Goal: Navigation & Orientation: Go to known website

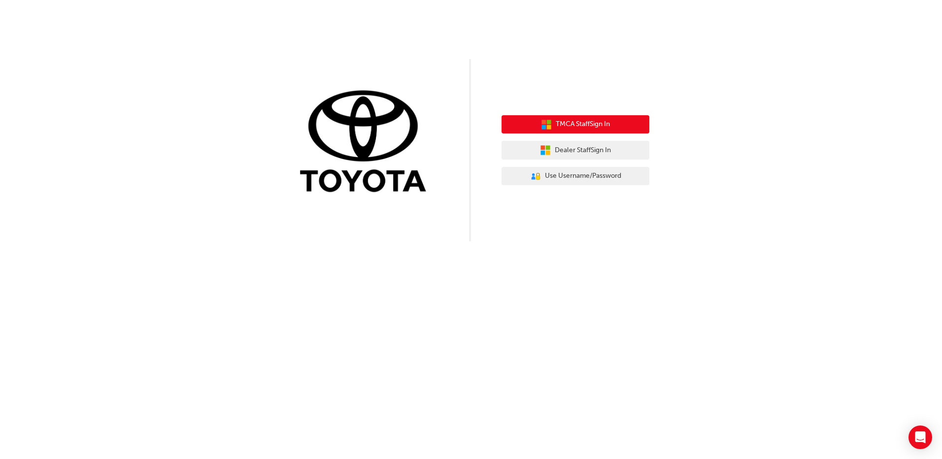
click at [584, 122] on span "TMCA Staff Sign In" at bounding box center [583, 124] width 54 height 11
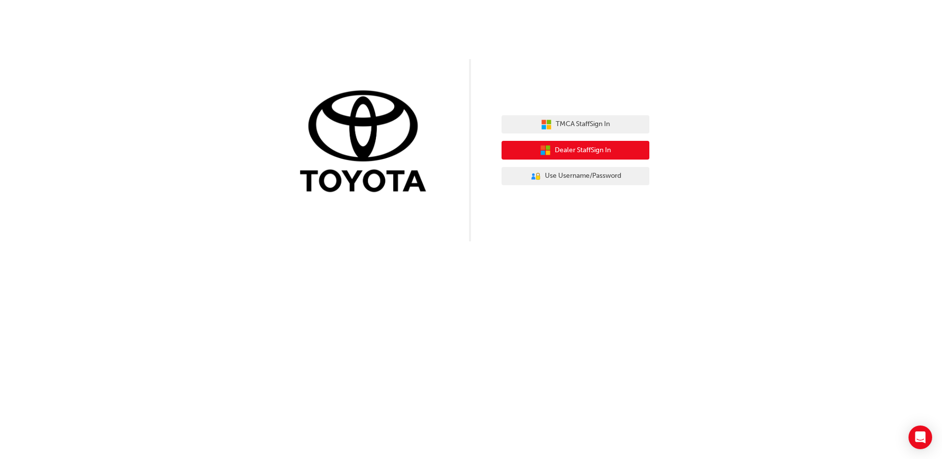
click at [562, 143] on button "Dealer Staff Sign In" at bounding box center [576, 150] width 148 height 19
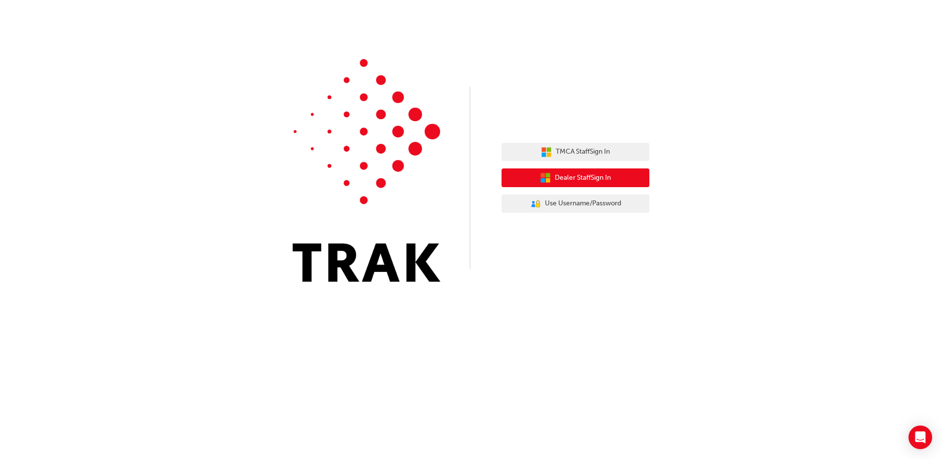
click at [579, 175] on span "Dealer Staff Sign In" at bounding box center [583, 177] width 56 height 11
